Goal: Use online tool/utility: Utilize a website feature to perform a specific function

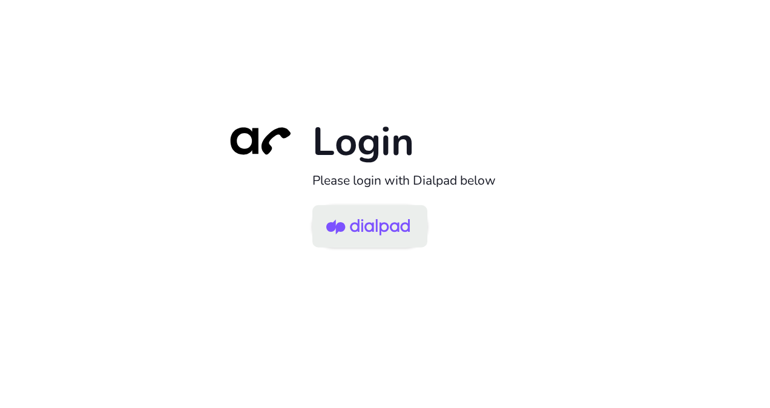
click at [378, 218] on img at bounding box center [368, 227] width 84 height 39
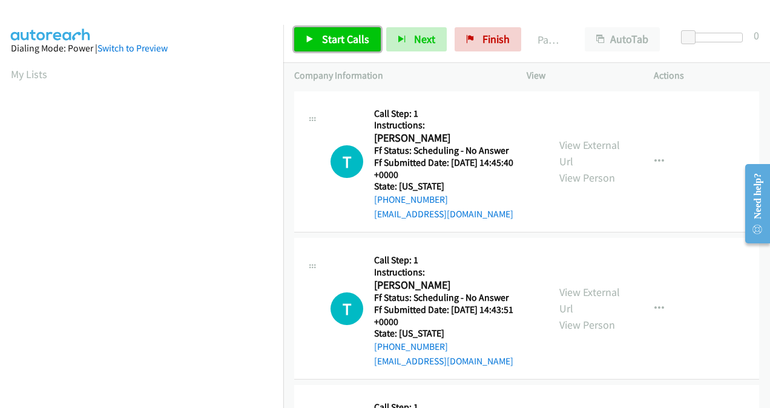
click at [320, 42] on link "Start Calls" at bounding box center [337, 39] width 87 height 24
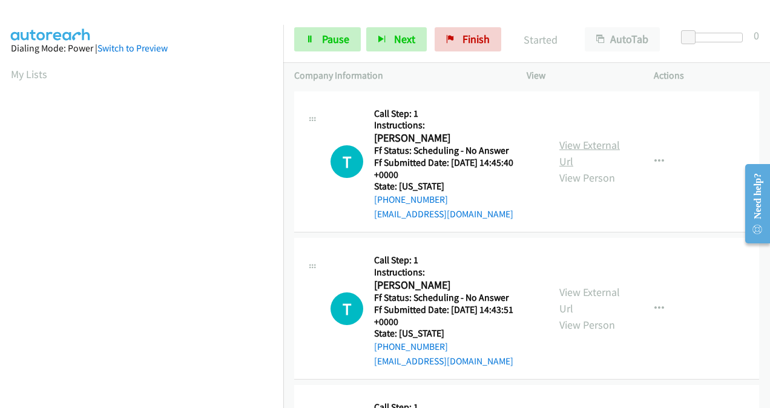
click at [560, 144] on link "View External Url" at bounding box center [589, 153] width 61 height 30
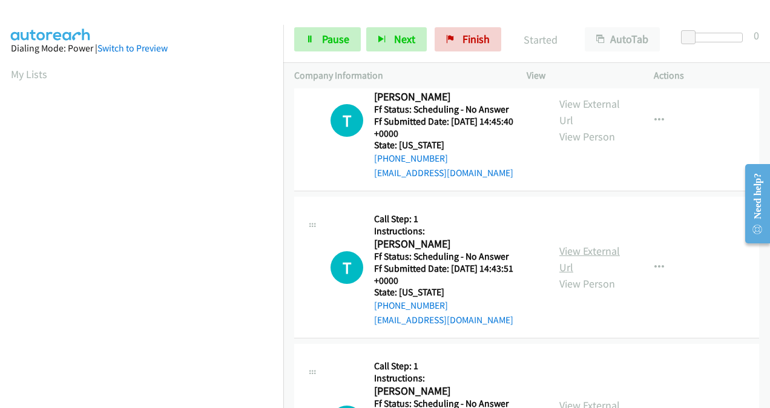
scroll to position [61, 0]
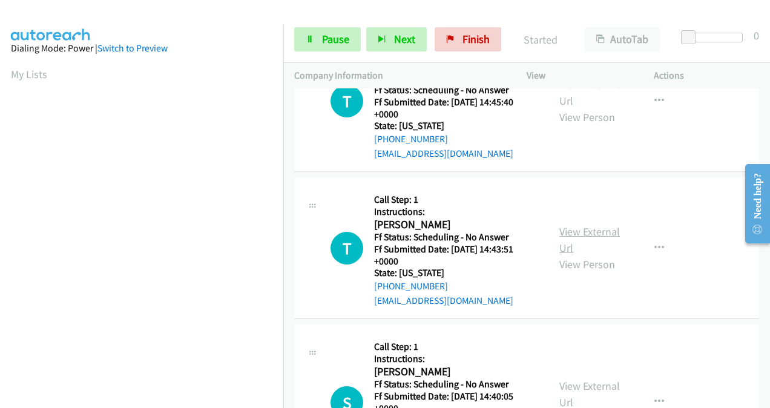
click at [565, 236] on link "View External Url" at bounding box center [589, 240] width 61 height 30
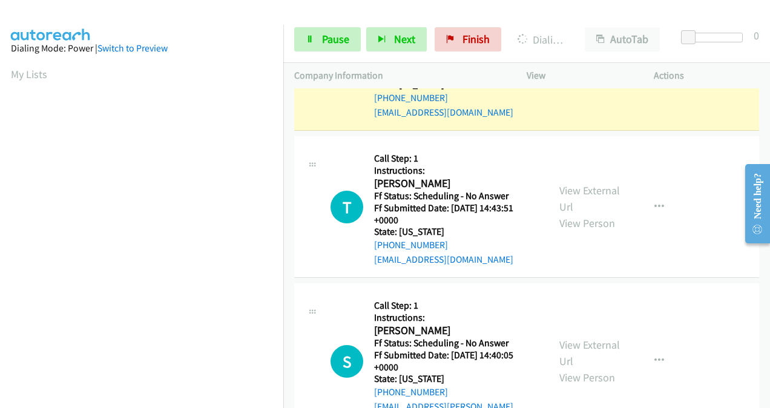
scroll to position [121, 0]
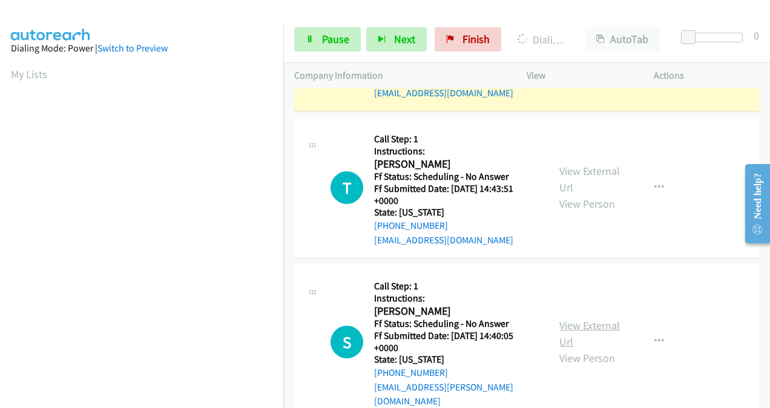
click at [565, 320] on link "View External Url" at bounding box center [589, 333] width 61 height 30
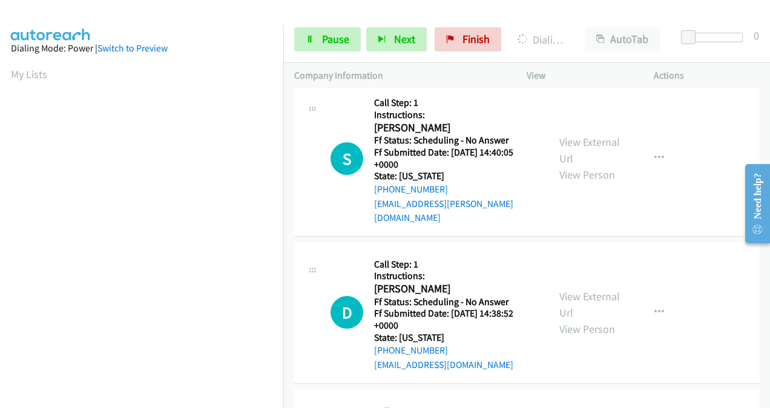
scroll to position [363, 0]
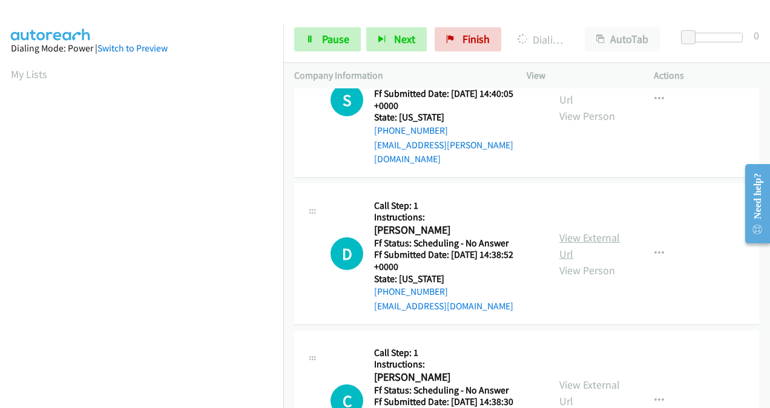
click at [570, 231] on link "View External Url" at bounding box center [589, 246] width 61 height 30
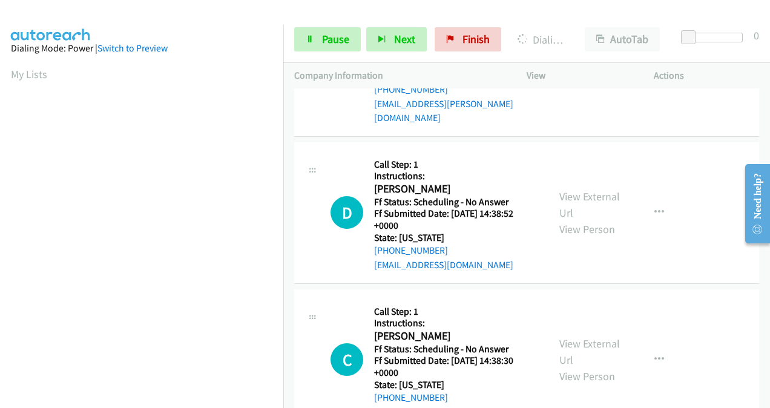
scroll to position [424, 0]
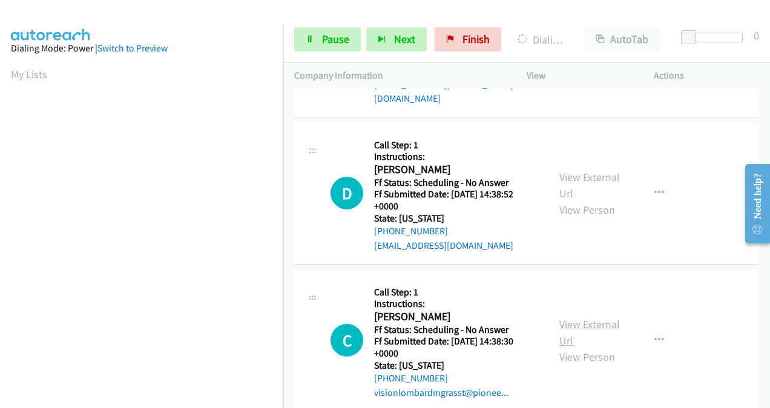
click at [563, 317] on link "View External Url" at bounding box center [589, 332] width 61 height 30
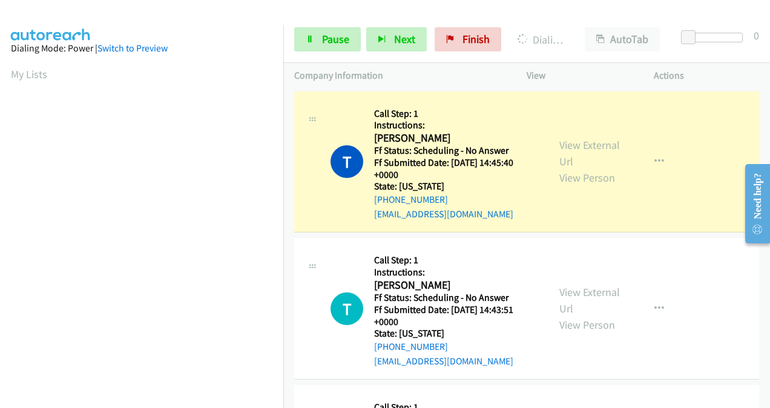
scroll to position [271, 0]
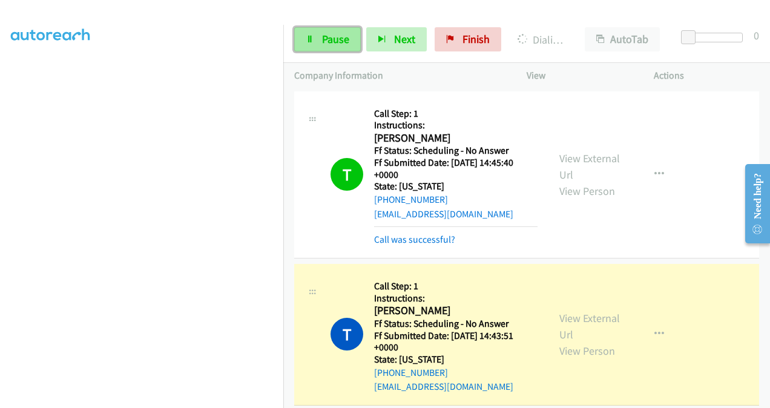
click at [327, 42] on span "Pause" at bounding box center [335, 39] width 27 height 14
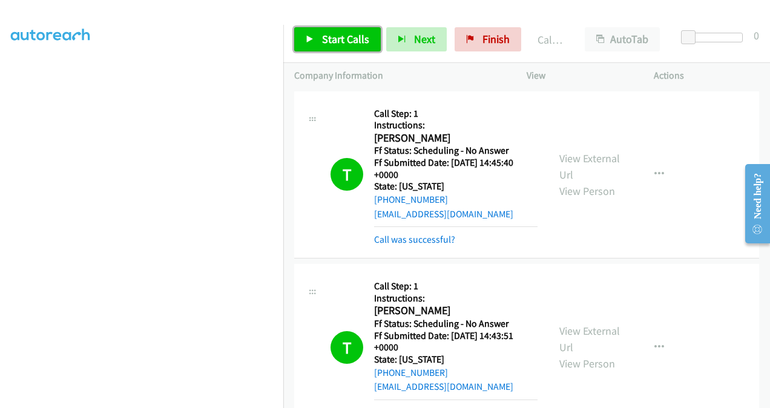
click at [334, 36] on span "Start Calls" at bounding box center [345, 39] width 47 height 14
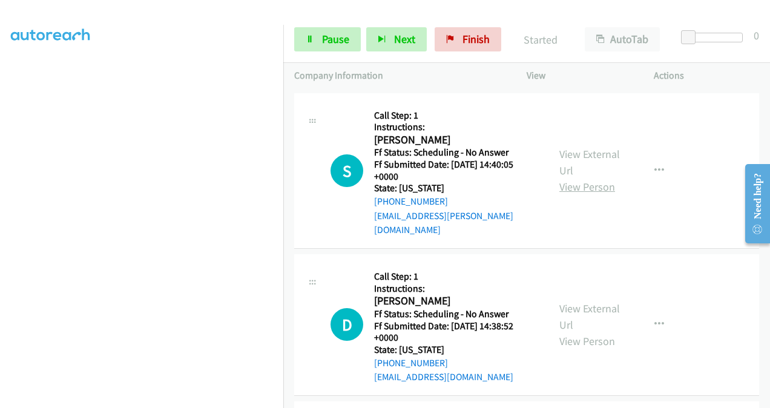
scroll to position [363, 0]
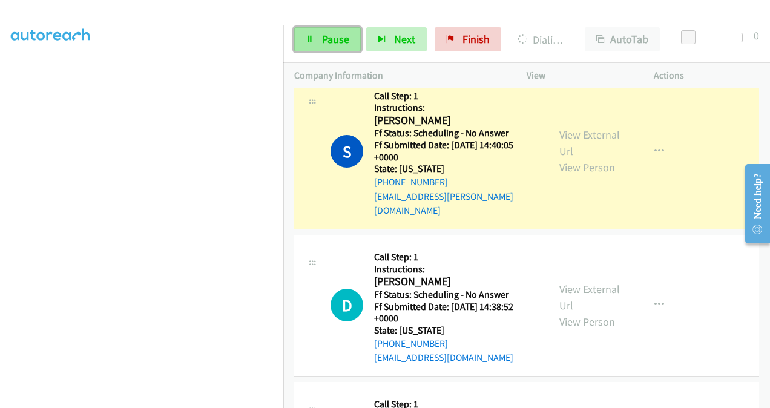
click at [334, 40] on span "Pause" at bounding box center [335, 39] width 27 height 14
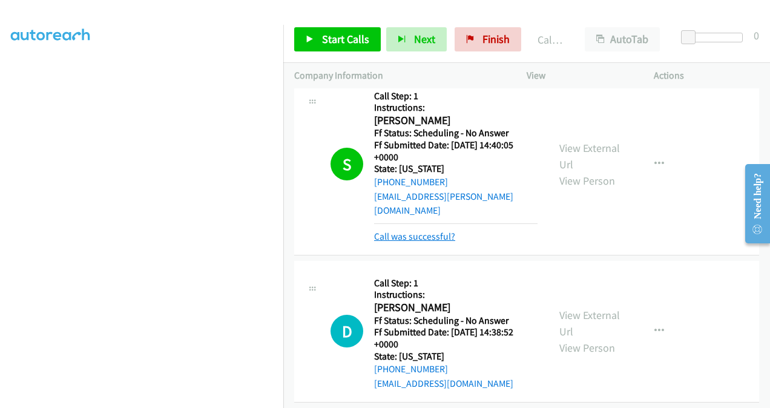
click at [409, 231] on link "Call was successful?" at bounding box center [414, 236] width 81 height 11
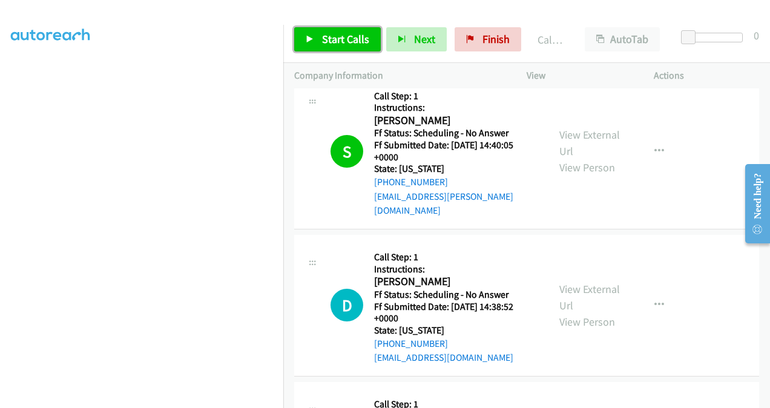
click at [329, 43] on span "Start Calls" at bounding box center [345, 39] width 47 height 14
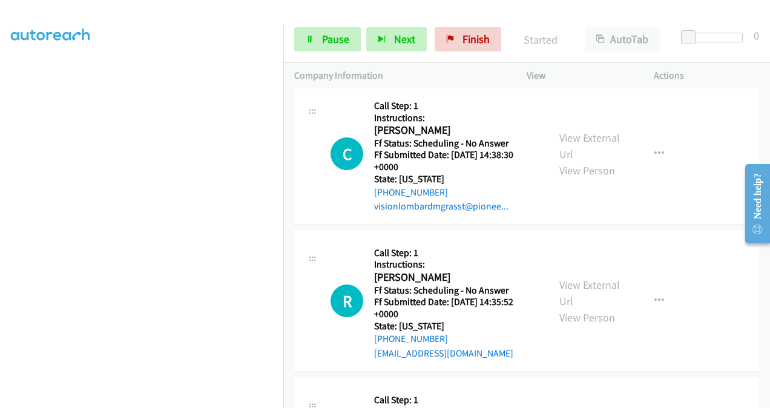
scroll to position [666, 0]
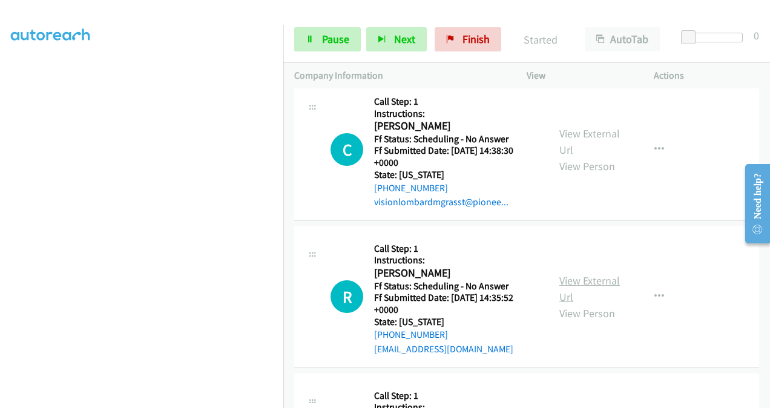
click at [559, 274] on link "View External Url" at bounding box center [589, 289] width 61 height 30
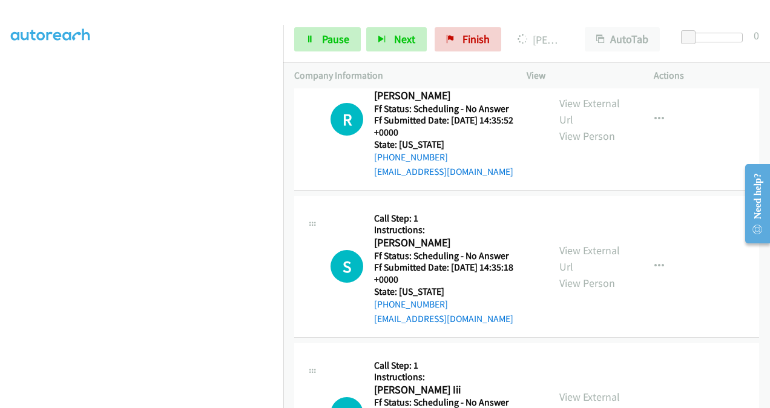
scroll to position [847, 0]
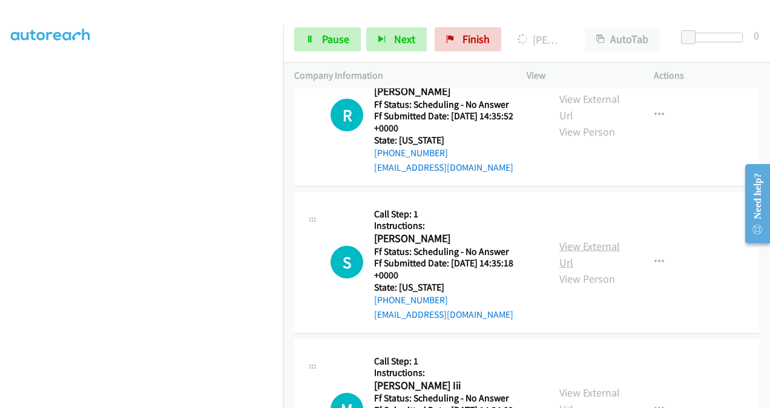
click at [563, 239] on link "View External Url" at bounding box center [589, 254] width 61 height 30
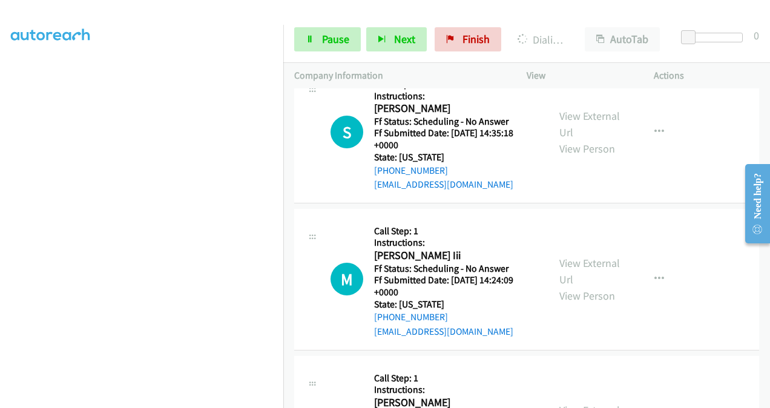
scroll to position [1089, 0]
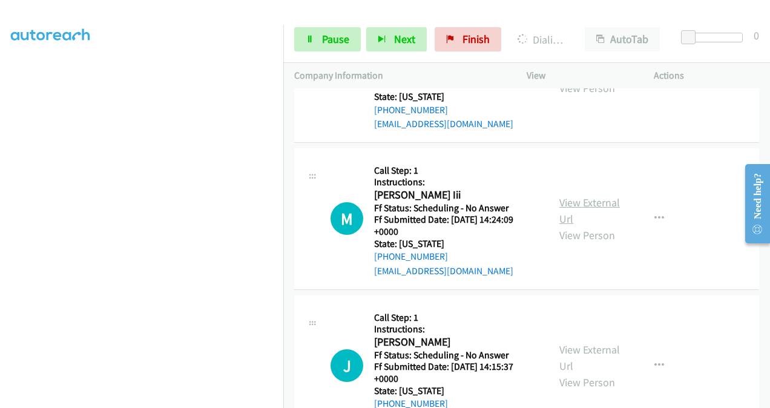
click at [563, 195] on link "View External Url" at bounding box center [589, 210] width 61 height 30
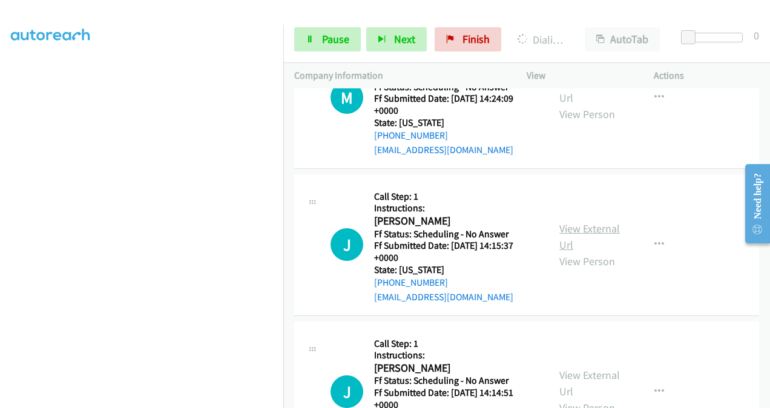
click at [570, 222] on link "View External Url" at bounding box center [589, 237] width 61 height 30
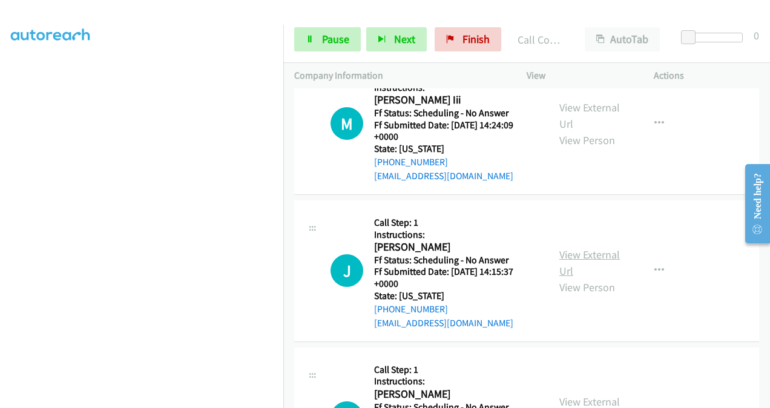
scroll to position [1357, 0]
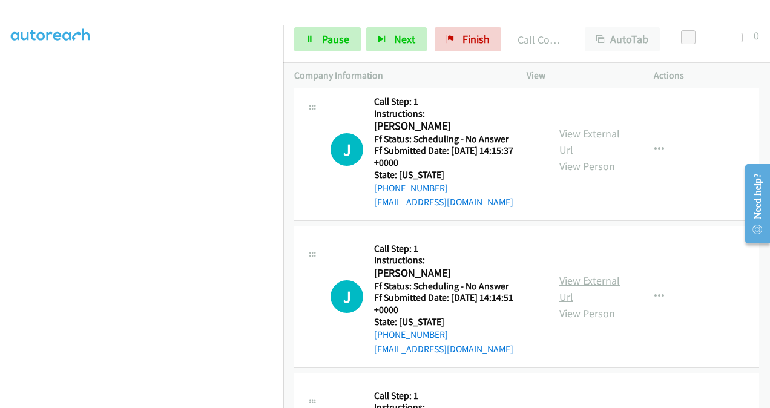
click at [568, 274] on link "View External Url" at bounding box center [589, 289] width 61 height 30
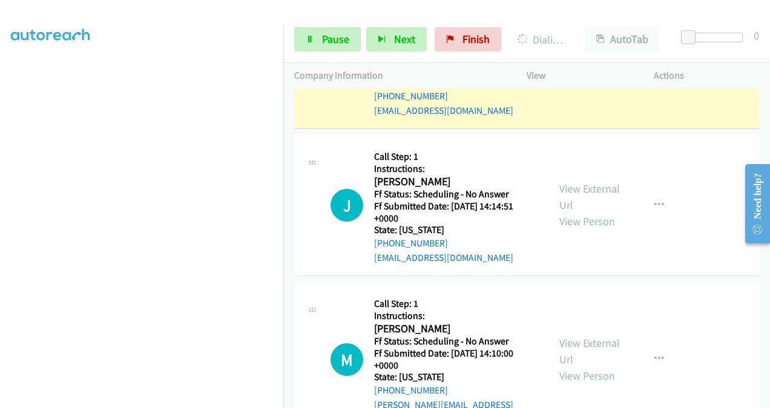
scroll to position [1552, 0]
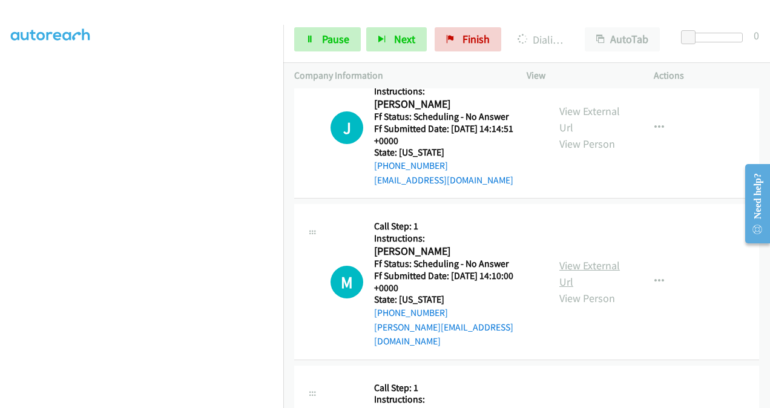
click at [562, 258] on link "View External Url" at bounding box center [589, 273] width 61 height 30
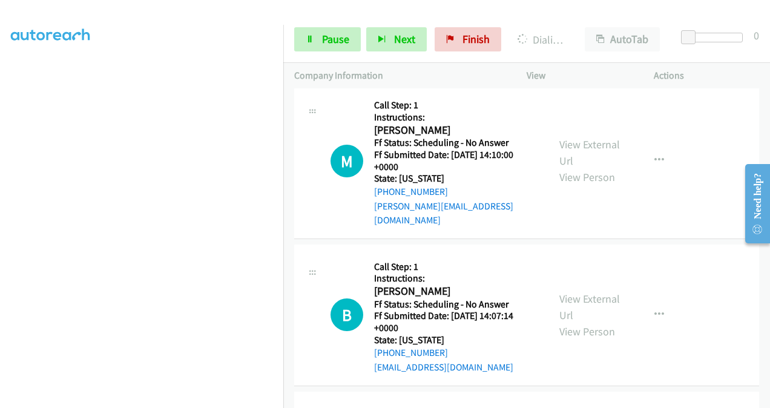
scroll to position [1794, 0]
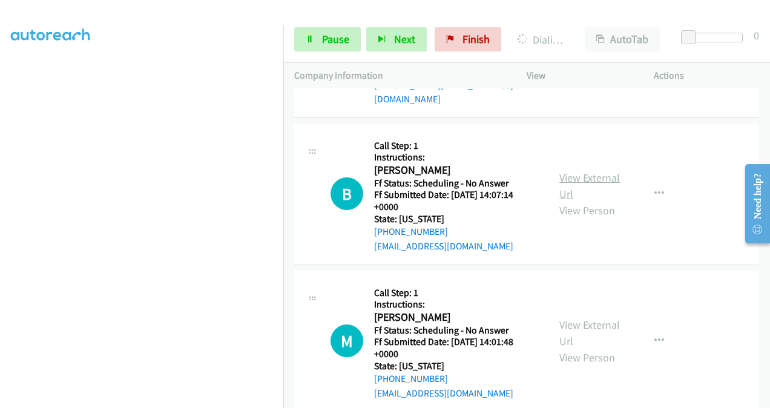
click at [566, 171] on link "View External Url" at bounding box center [589, 186] width 61 height 30
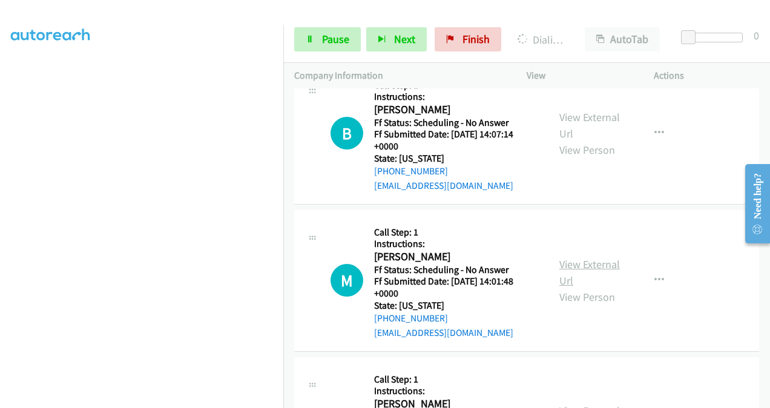
click at [568, 257] on link "View External Url" at bounding box center [589, 272] width 61 height 30
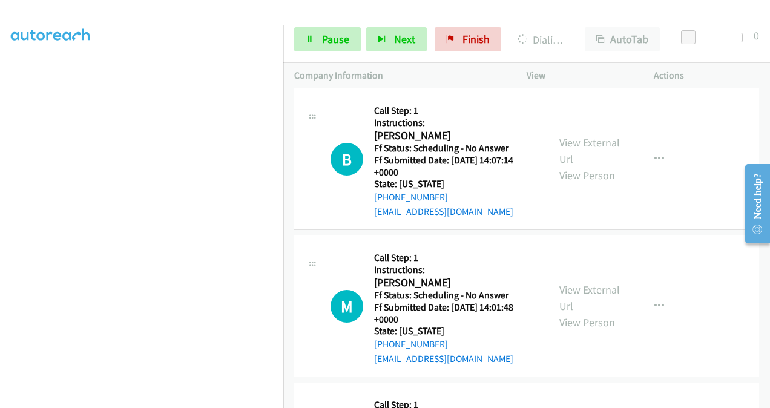
scroll to position [1880, 0]
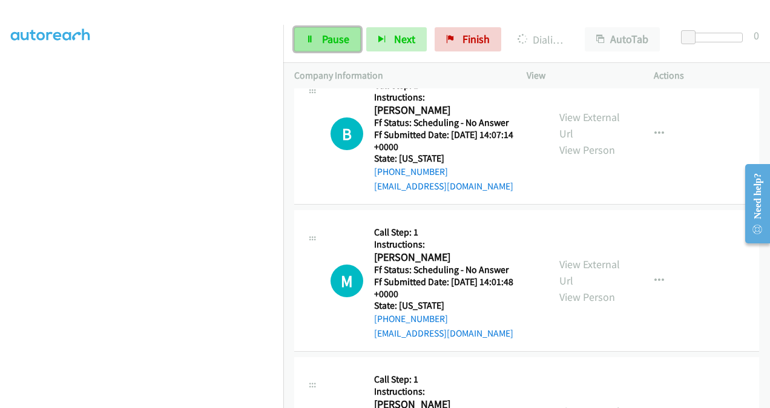
click at [326, 46] on link "Pause" at bounding box center [327, 39] width 67 height 24
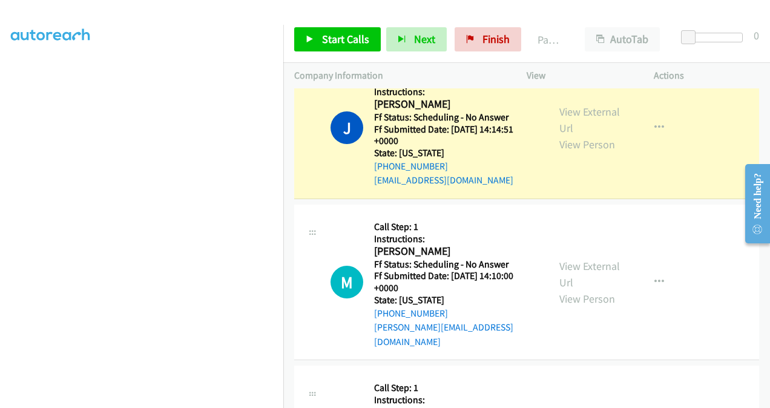
scroll to position [1517, 0]
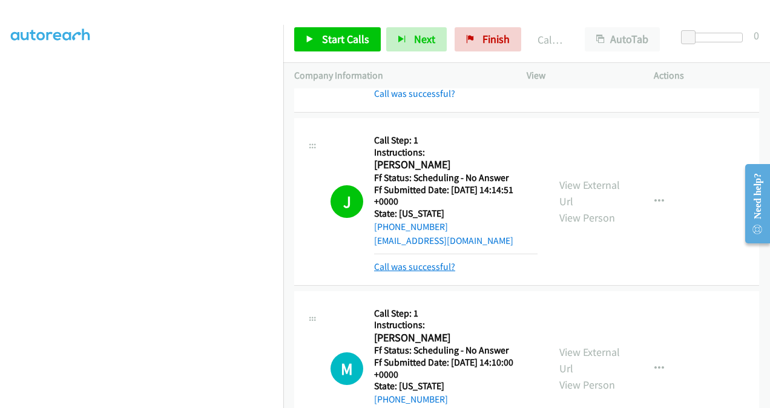
click at [422, 261] on link "Call was successful?" at bounding box center [414, 266] width 81 height 11
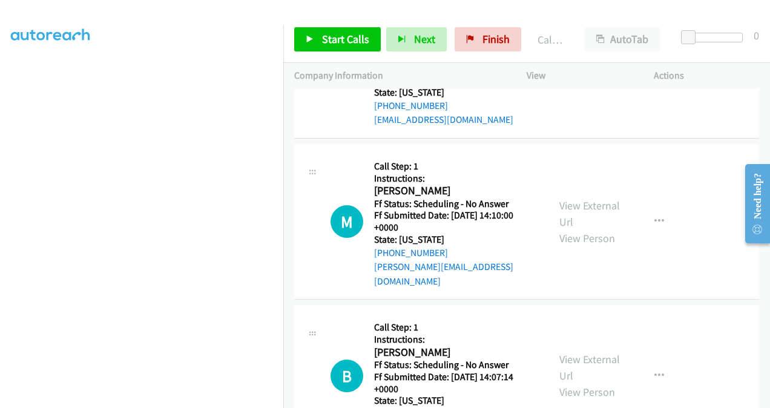
scroll to position [1698, 0]
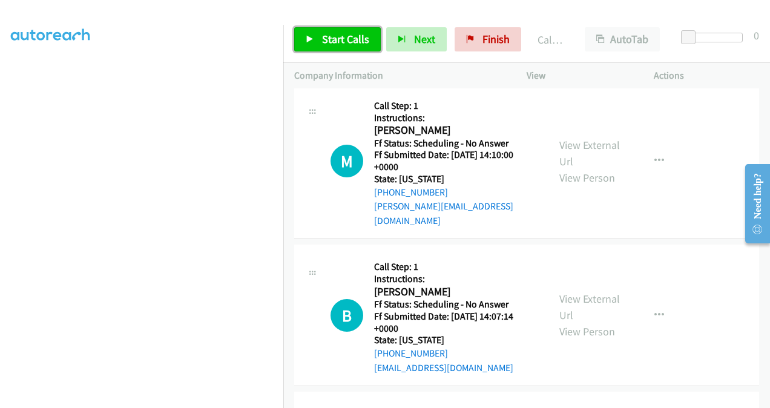
click at [344, 43] on span "Start Calls" at bounding box center [345, 39] width 47 height 14
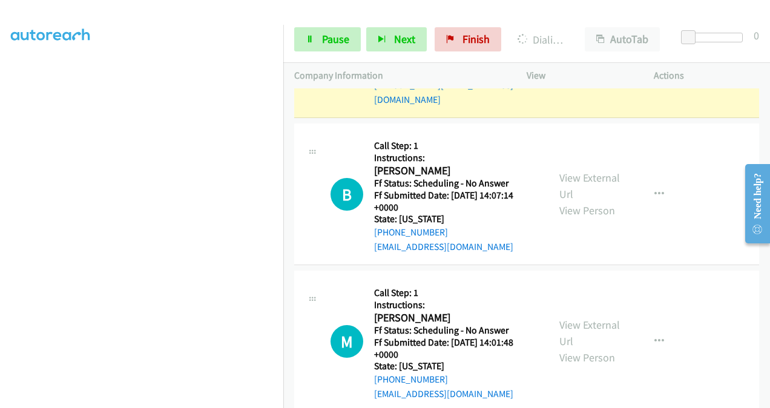
scroll to position [2061, 0]
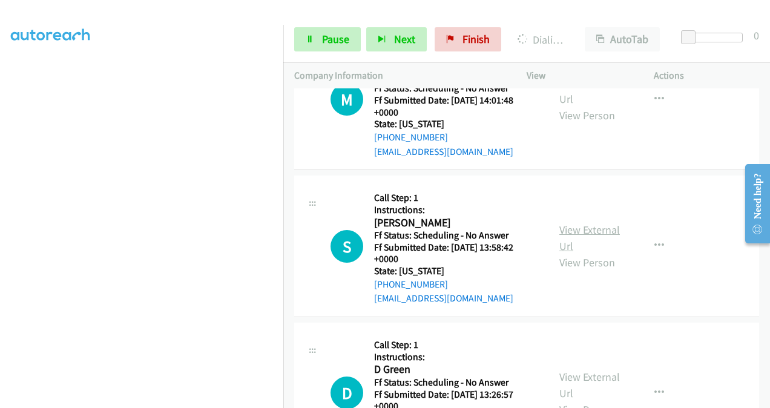
click at [563, 223] on link "View External Url" at bounding box center [589, 238] width 61 height 30
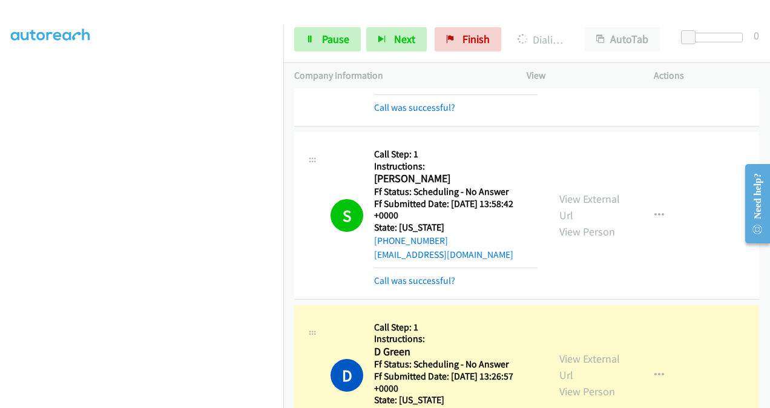
scroll to position [2243, 0]
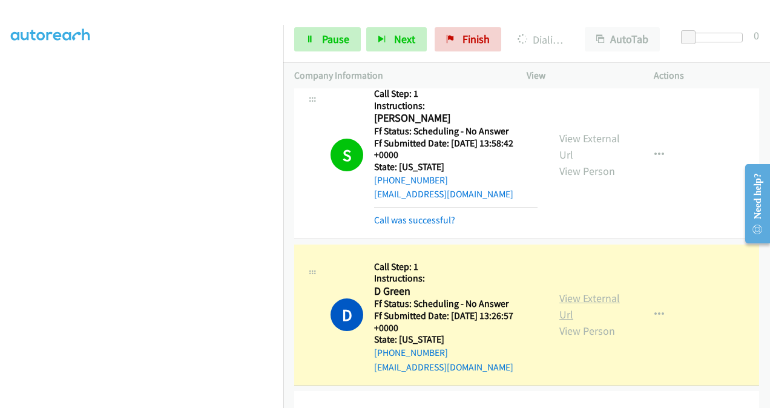
click at [564, 291] on link "View External Url" at bounding box center [589, 306] width 61 height 30
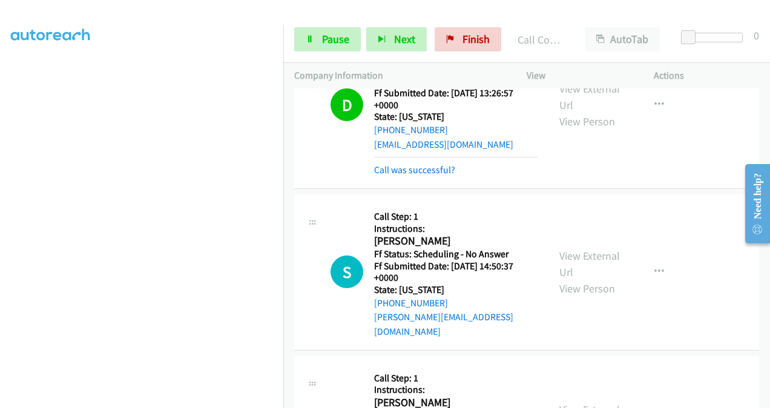
scroll to position [2485, 0]
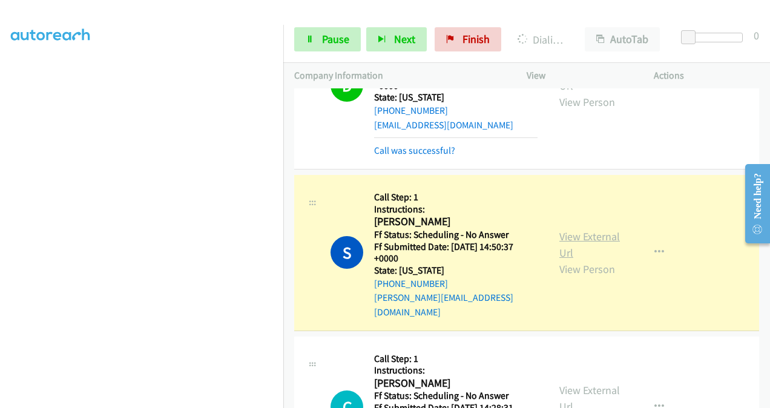
click at [565, 229] on link "View External Url" at bounding box center [589, 244] width 61 height 30
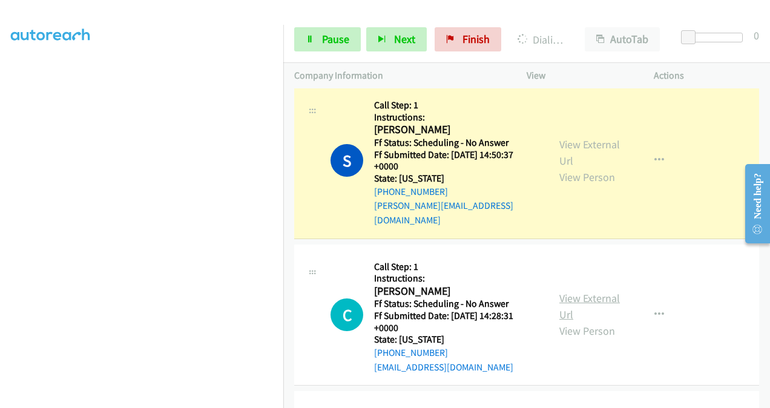
scroll to position [2606, 0]
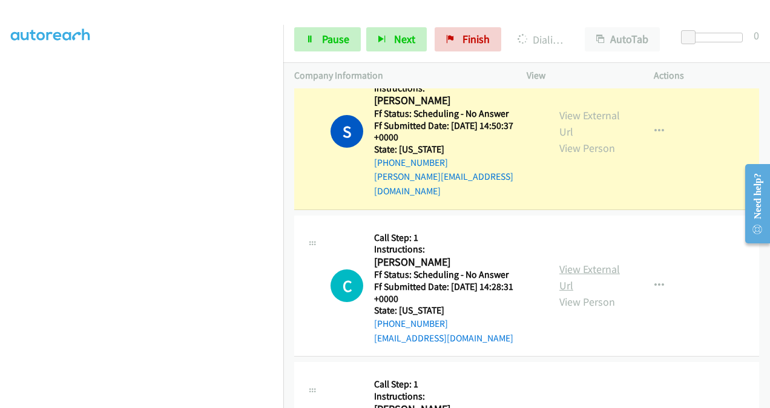
click at [565, 262] on link "View External Url" at bounding box center [589, 277] width 61 height 30
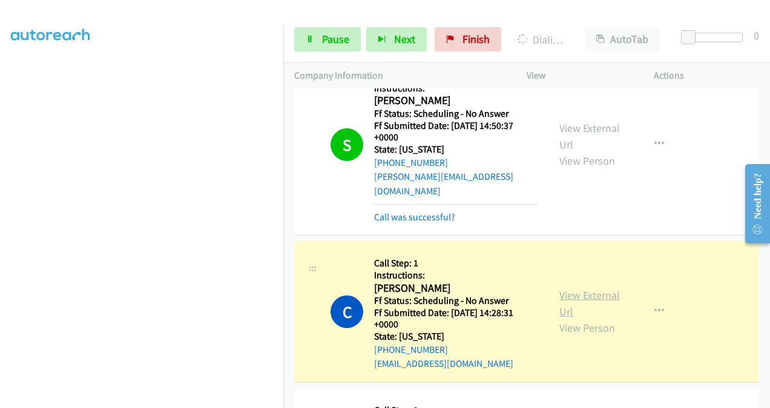
scroll to position [2619, 0]
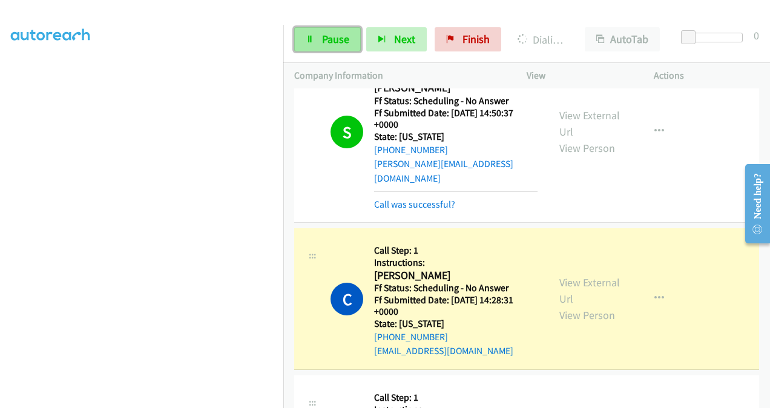
click at [335, 38] on span "Pause" at bounding box center [335, 39] width 27 height 14
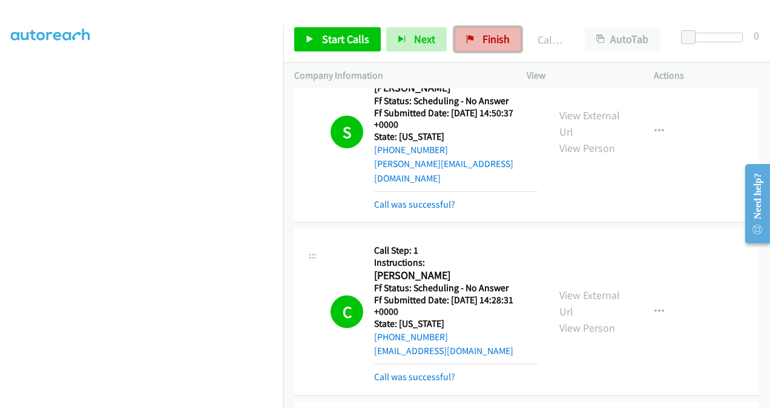
click at [494, 39] on span "Finish" at bounding box center [495, 39] width 27 height 14
